Goal: Task Accomplishment & Management: Manage account settings

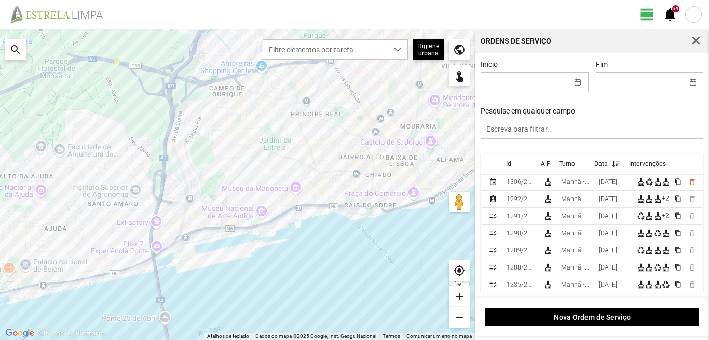
scroll to position [52, 0]
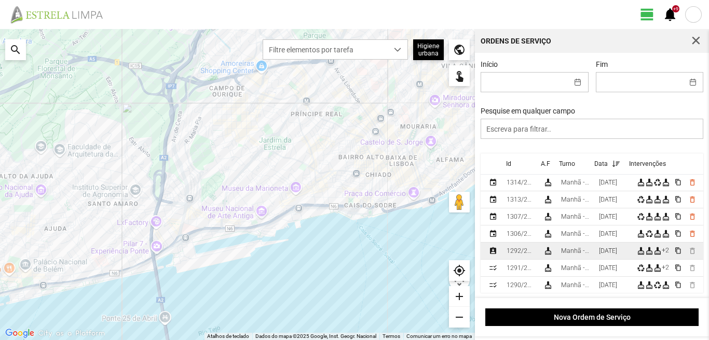
click at [607, 255] on div "[DATE]" at bounding box center [608, 251] width 18 height 7
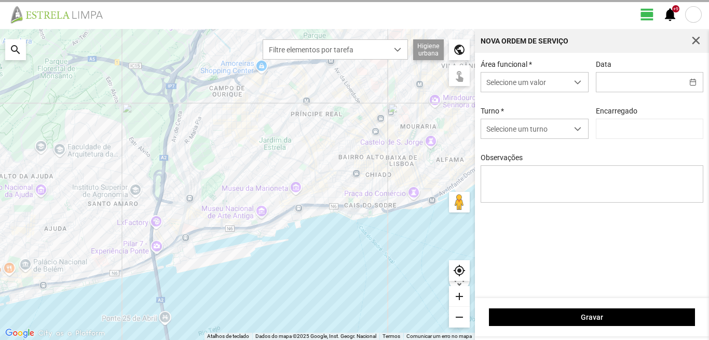
type input "[DATE]"
type textarea "17-25-44-ferias 39-baixa ao serviço-6-10-22-36-45-47-49-50"
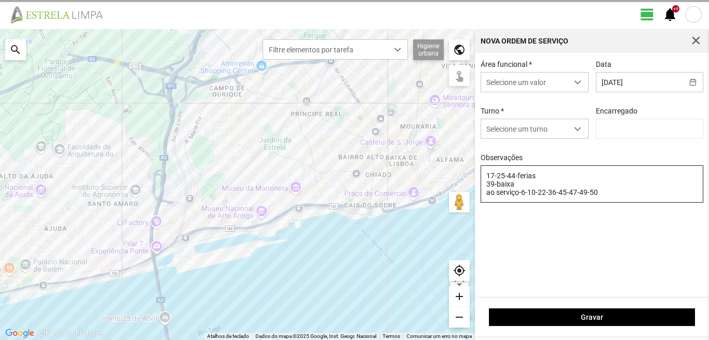
type input "[PERSON_NAME]"
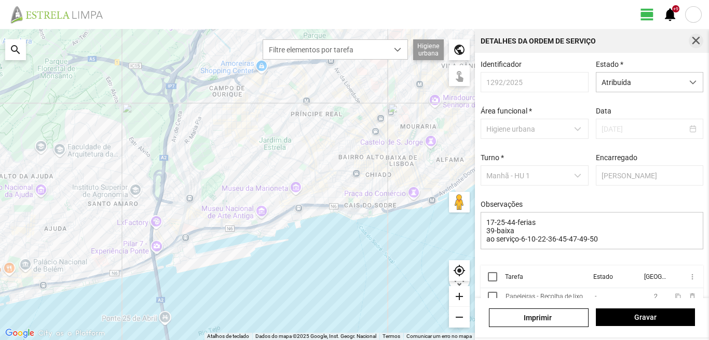
click at [699, 39] on span "button" at bounding box center [695, 40] width 9 height 9
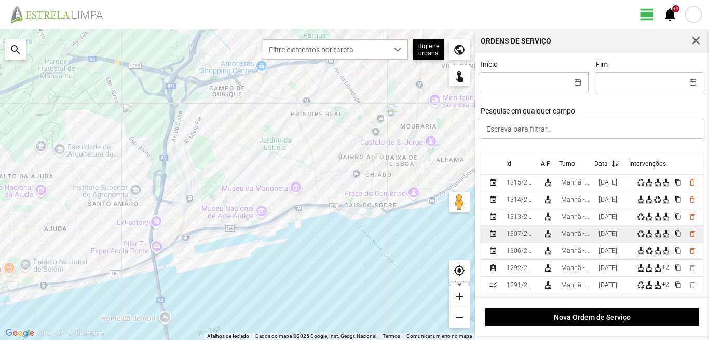
scroll to position [52, 0]
click at [608, 233] on div "[DATE]" at bounding box center [608, 233] width 18 height 7
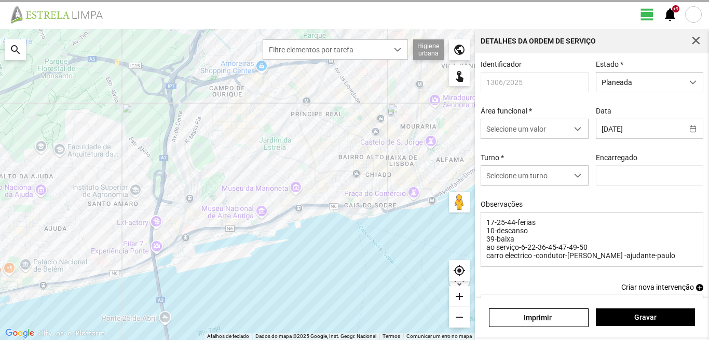
type input "[PERSON_NAME]"
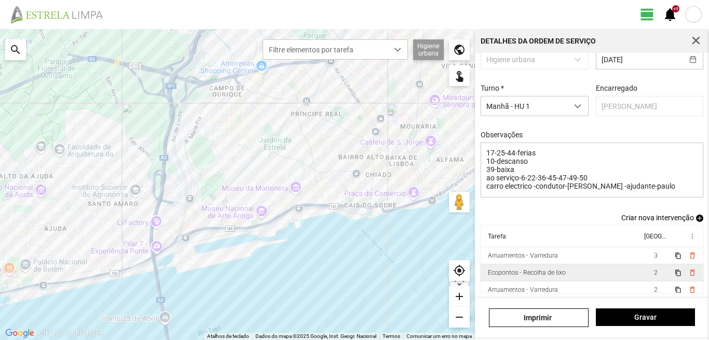
scroll to position [74, 0]
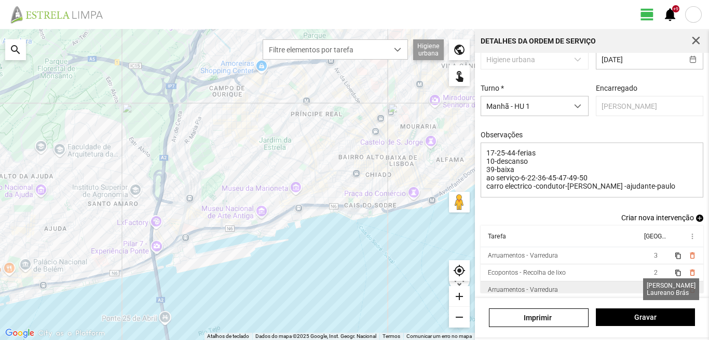
click at [654, 290] on span "2" at bounding box center [656, 289] width 4 height 7
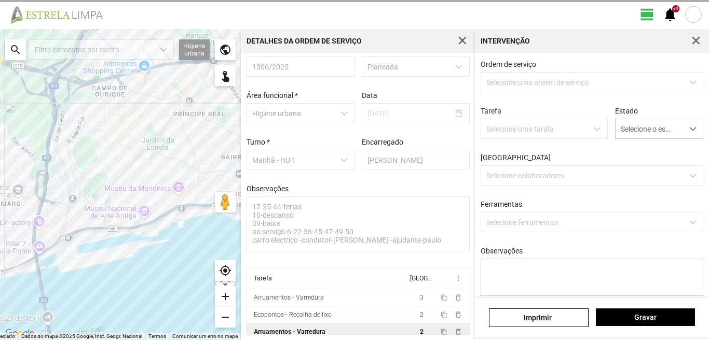
scroll to position [20, 0]
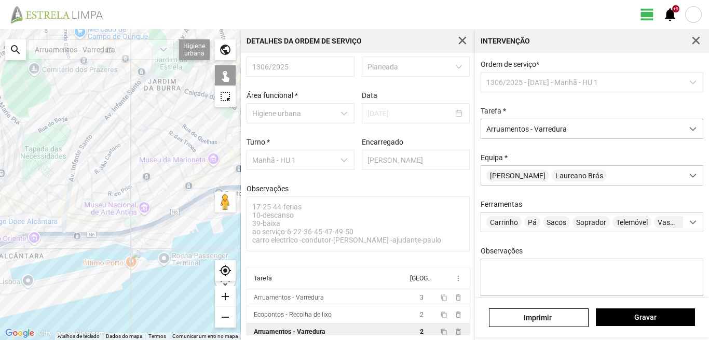
drag, startPoint x: 143, startPoint y: 113, endPoint x: 112, endPoint y: 175, distance: 69.6
click at [112, 175] on div at bounding box center [120, 184] width 241 height 311
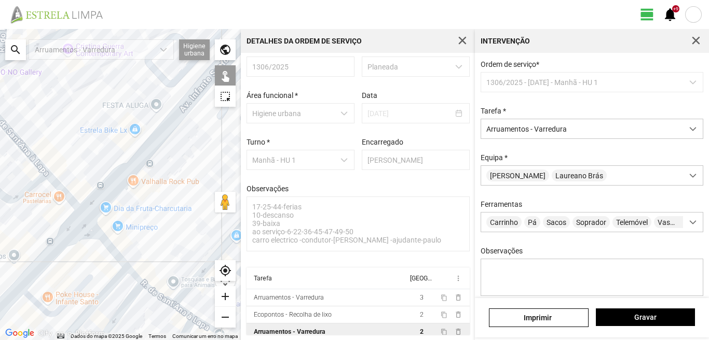
click at [65, 200] on div at bounding box center [120, 184] width 241 height 311
click at [63, 196] on div at bounding box center [120, 184] width 241 height 311
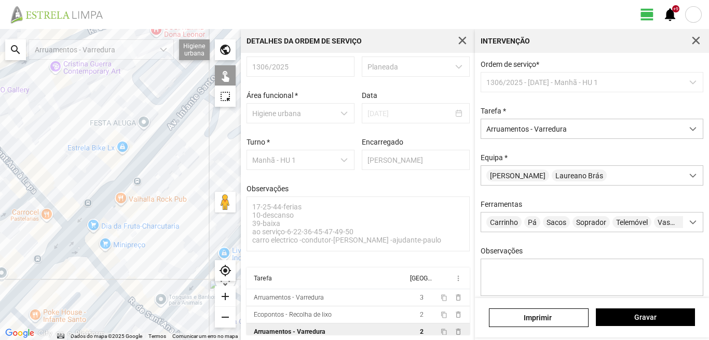
drag, startPoint x: 164, startPoint y: 191, endPoint x: 145, endPoint y: 213, distance: 29.0
click at [147, 213] on div at bounding box center [120, 184] width 241 height 311
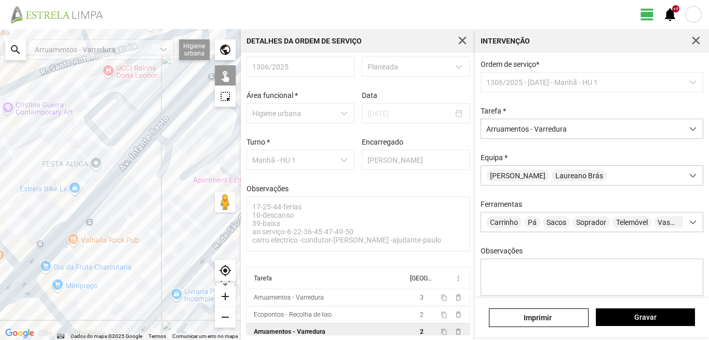
drag, startPoint x: 198, startPoint y: 157, endPoint x: 159, endPoint y: 192, distance: 52.1
click at [159, 192] on div at bounding box center [120, 184] width 241 height 311
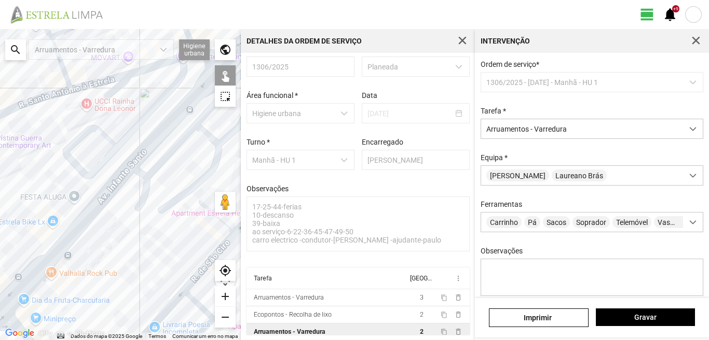
drag, startPoint x: 182, startPoint y: 159, endPoint x: 146, endPoint y: 213, distance: 64.5
click at [146, 213] on div at bounding box center [120, 184] width 241 height 311
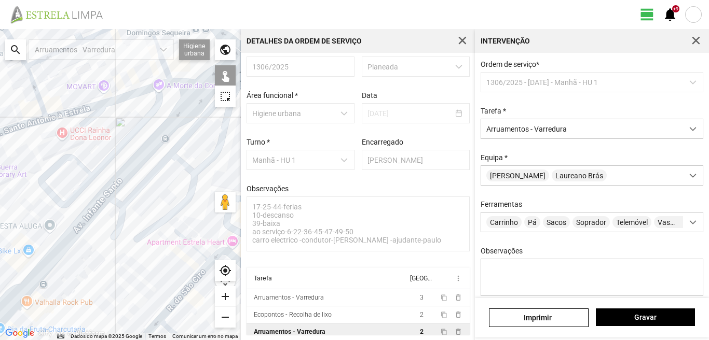
drag, startPoint x: 170, startPoint y: 172, endPoint x: 23, endPoint y: 240, distance: 162.0
click at [23, 240] on div at bounding box center [120, 184] width 241 height 311
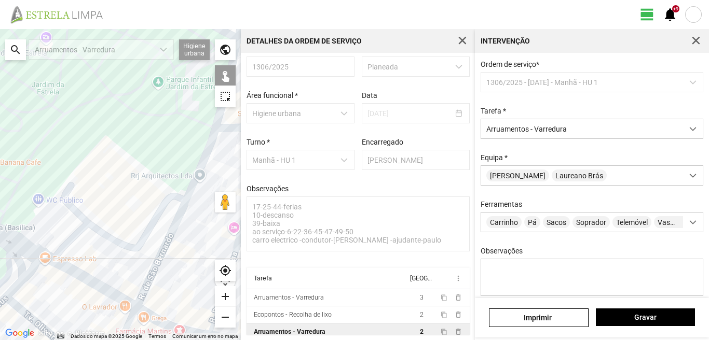
drag, startPoint x: 43, startPoint y: 233, endPoint x: 70, endPoint y: 225, distance: 28.9
click at [68, 226] on div at bounding box center [120, 184] width 241 height 311
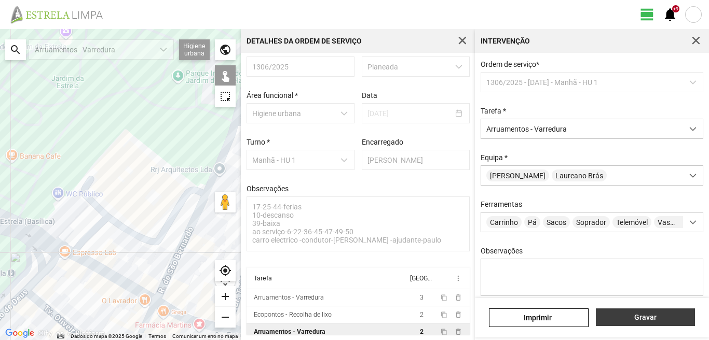
click at [662, 312] on button "Gravar" at bounding box center [645, 318] width 99 height 18
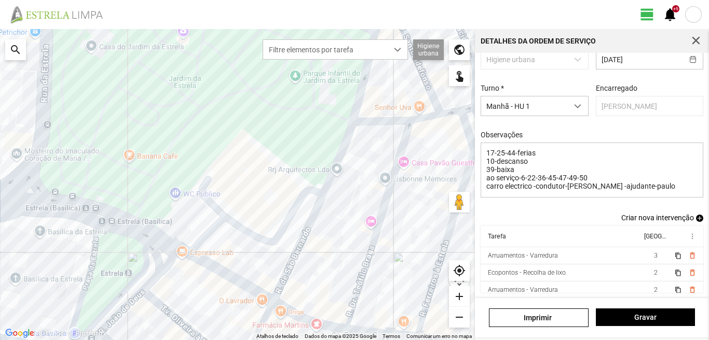
scroll to position [74, 0]
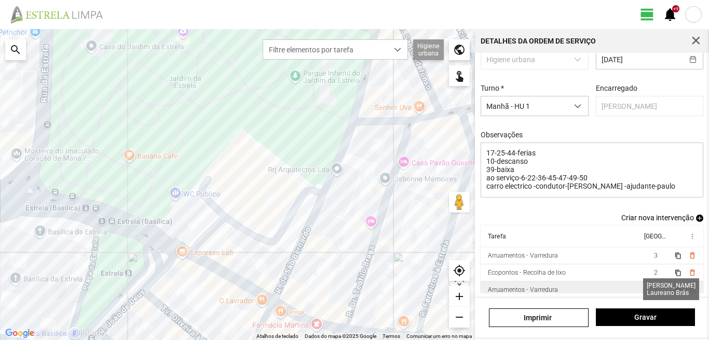
click at [654, 289] on span "2" at bounding box center [656, 289] width 4 height 7
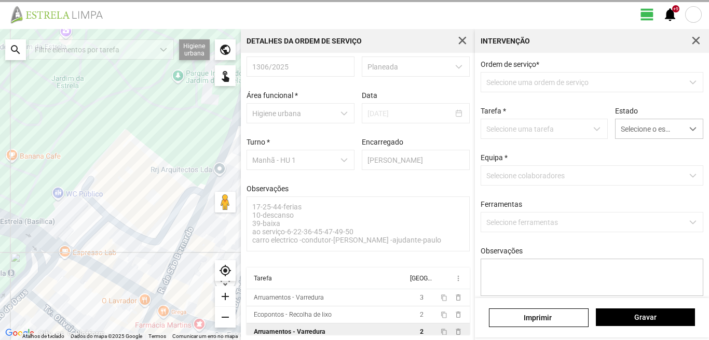
scroll to position [20, 0]
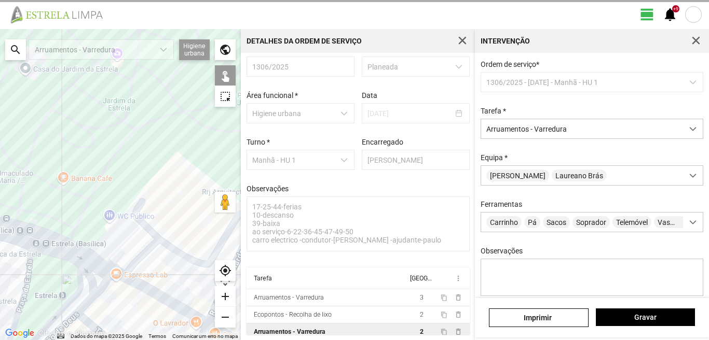
drag, startPoint x: 74, startPoint y: 231, endPoint x: 172, endPoint y: 277, distance: 108.0
click at [160, 268] on div at bounding box center [120, 184] width 241 height 311
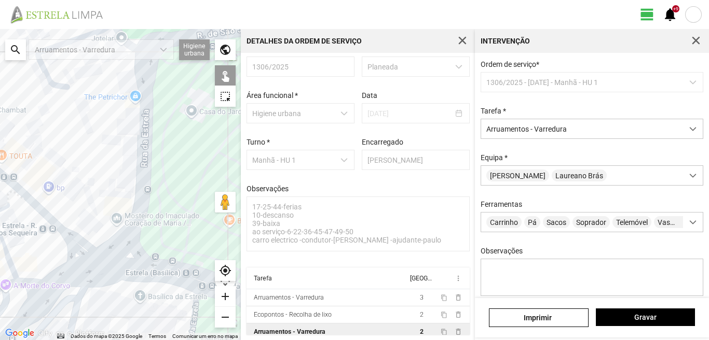
drag, startPoint x: 25, startPoint y: 263, endPoint x: 104, endPoint y: 266, distance: 78.9
click at [102, 266] on div at bounding box center [120, 184] width 241 height 311
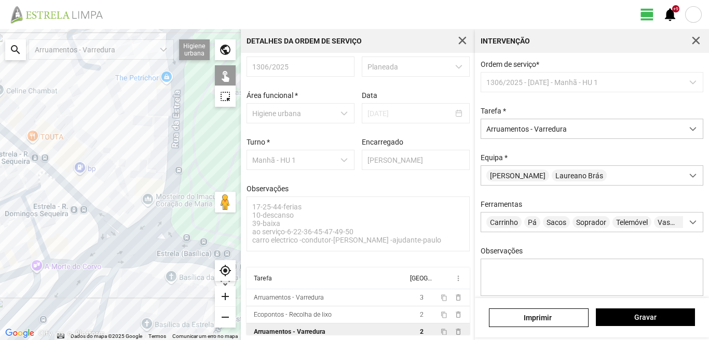
drag, startPoint x: 65, startPoint y: 308, endPoint x: 77, endPoint y: 276, distance: 34.3
click at [77, 276] on div at bounding box center [120, 184] width 241 height 311
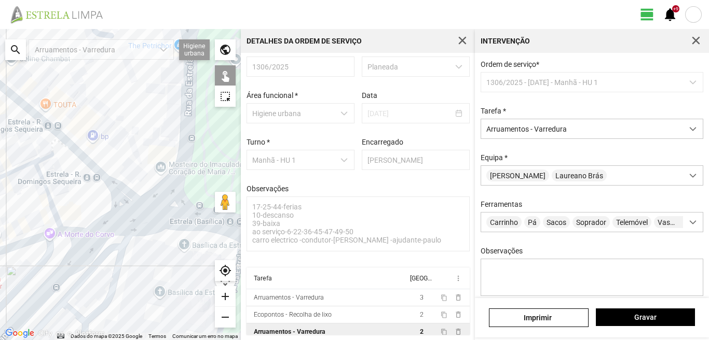
click at [77, 232] on div at bounding box center [120, 184] width 241 height 311
click at [660, 318] on span "Gravar" at bounding box center [645, 317] width 88 height 8
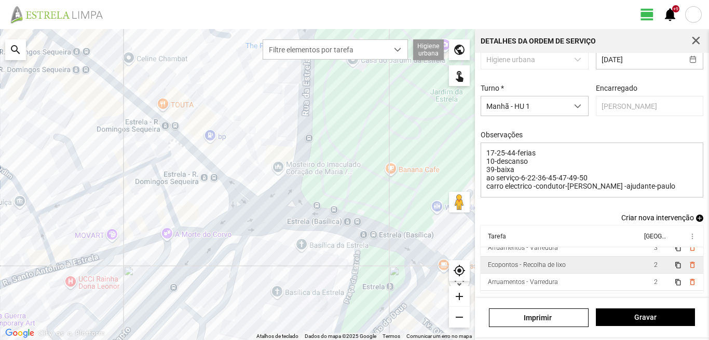
scroll to position [23, 0]
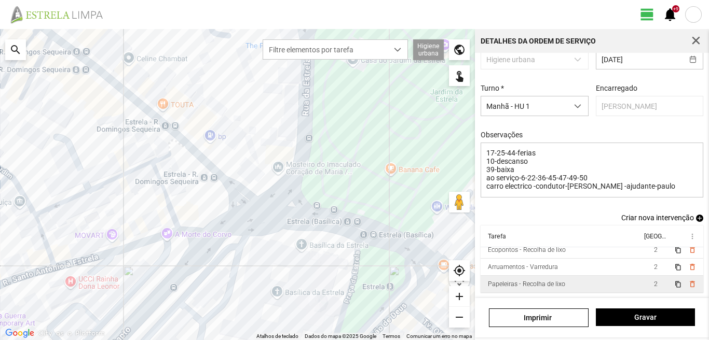
click at [600, 286] on td "Papeleiras - Recolha de lixo" at bounding box center [560, 284] width 161 height 17
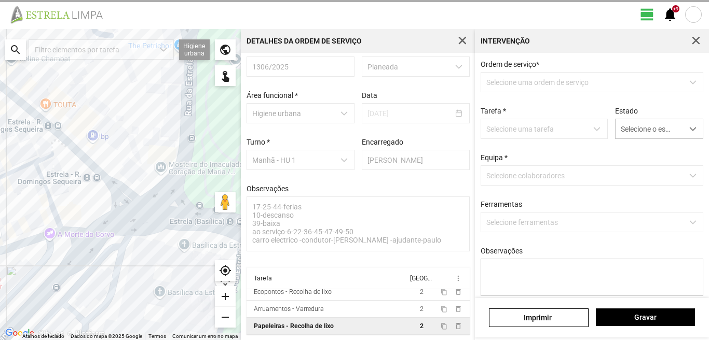
type textarea "planeamento de serviço por DT-Mariana"
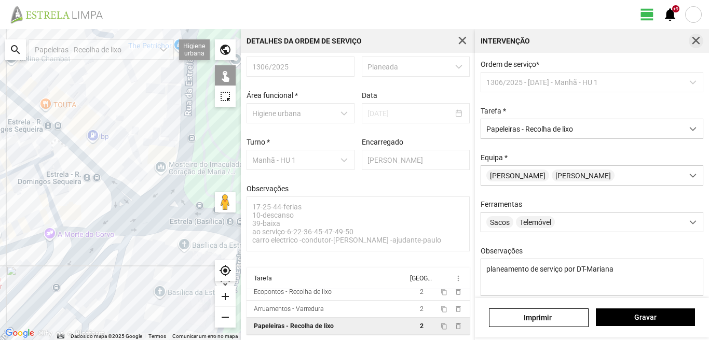
click at [699, 41] on span "button" at bounding box center [695, 40] width 9 height 9
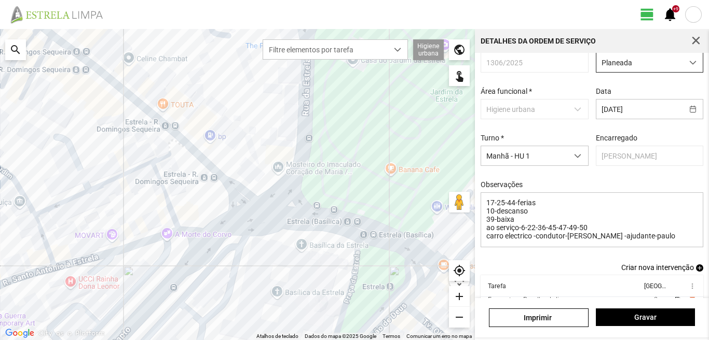
click at [662, 65] on span "Planeada" at bounding box center [639, 62] width 87 height 19
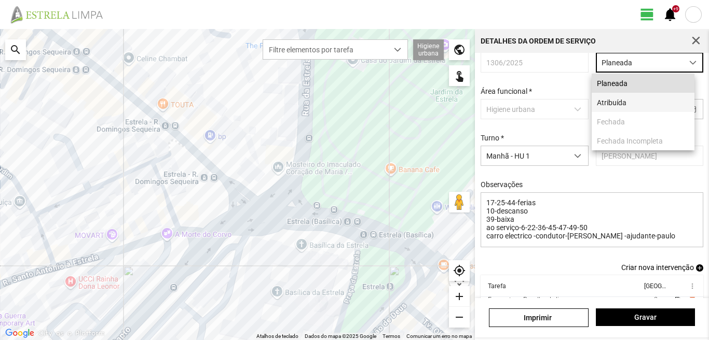
click at [637, 99] on li "Atribuída" at bounding box center [643, 102] width 103 height 19
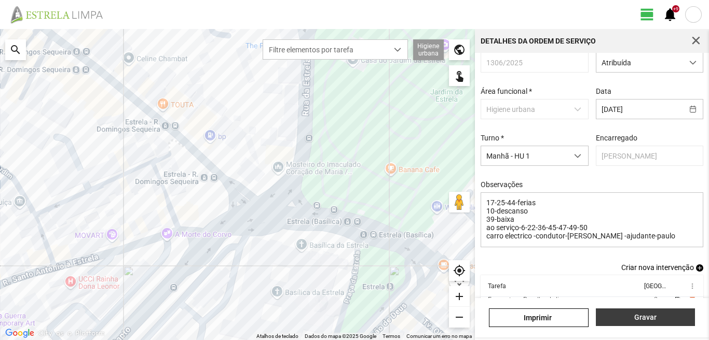
click at [623, 320] on span "Gravar" at bounding box center [645, 317] width 88 height 8
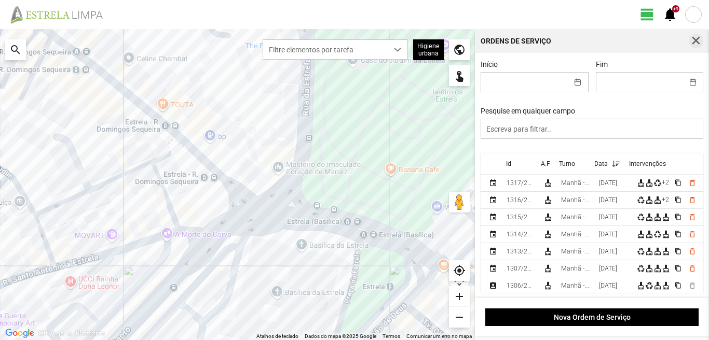
click at [695, 36] on span "button" at bounding box center [695, 40] width 9 height 9
